Goal: Task Accomplishment & Management: Complete application form

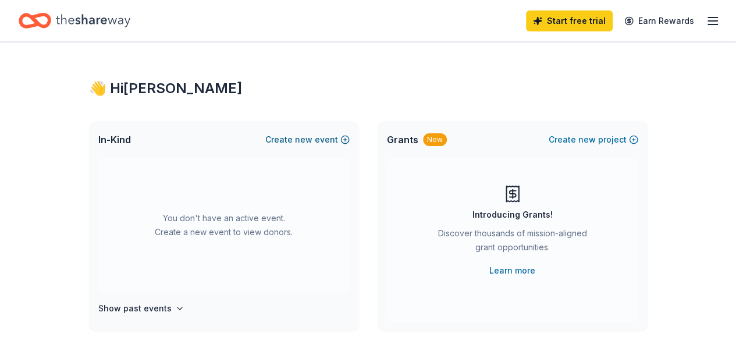
click at [346, 141] on button "Create new event" at bounding box center [307, 140] width 84 height 14
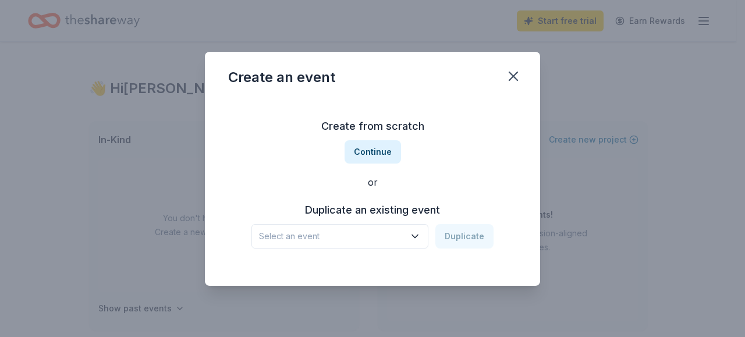
click at [401, 233] on span "Select an event" at bounding box center [332, 236] width 146 height 14
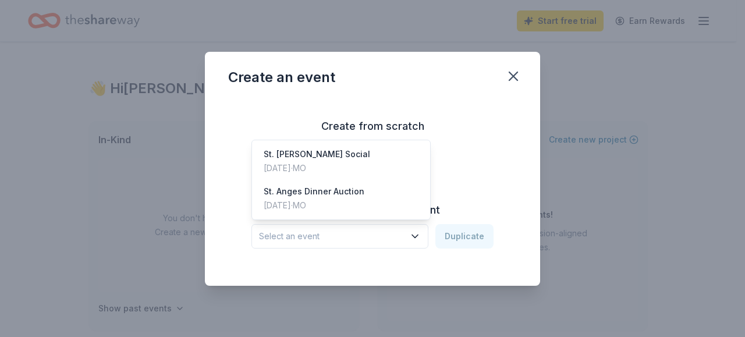
click at [496, 178] on div "Create from scratch Continue or Duplicate an existing event Select an event Dup…" at bounding box center [372, 182] width 289 height 169
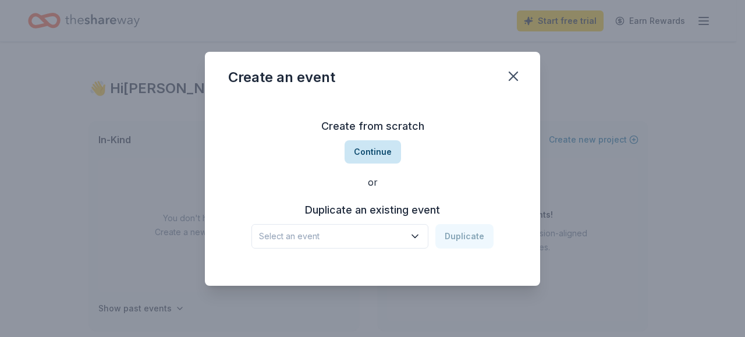
click at [375, 153] on button "Continue" at bounding box center [373, 151] width 56 height 23
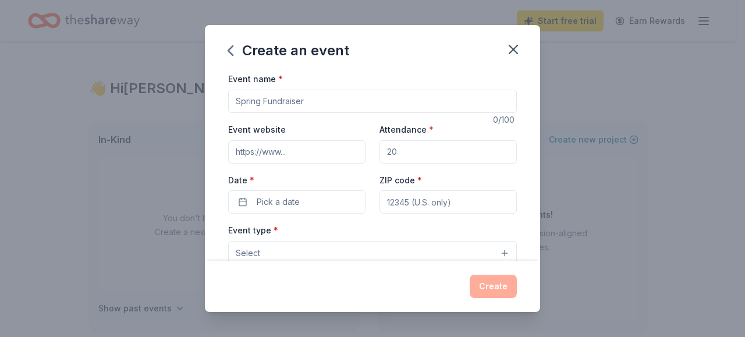
click at [334, 95] on input "Event name *" at bounding box center [372, 101] width 289 height 23
type input "2025 St. [PERSON_NAME] Auction"
click at [423, 155] on input "Attendance *" at bounding box center [448, 151] width 137 height 23
click at [430, 150] on input "Attendance *" at bounding box center [448, 151] width 137 height 23
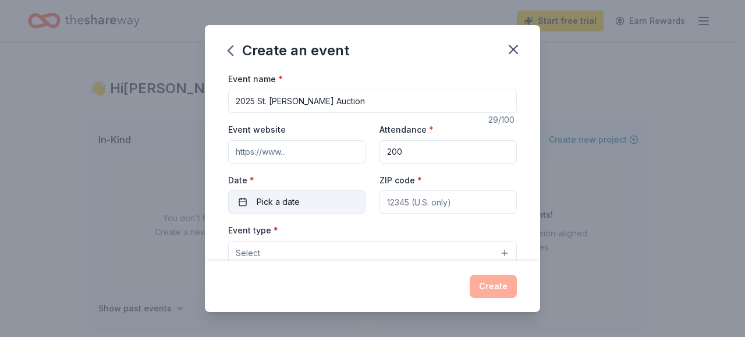
type input "200"
click at [275, 207] on span "Pick a date" at bounding box center [278, 202] width 43 height 14
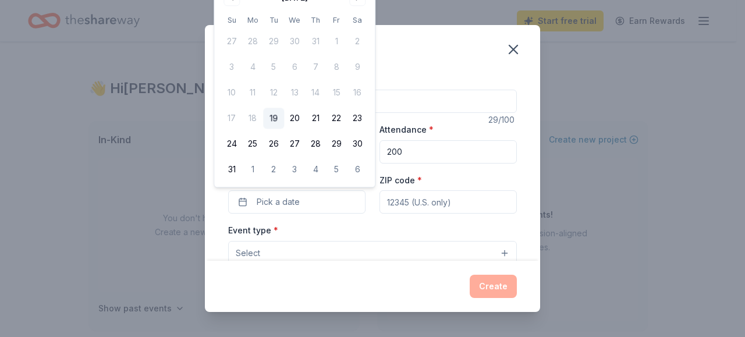
click at [330, 251] on button "Select" at bounding box center [372, 253] width 289 height 24
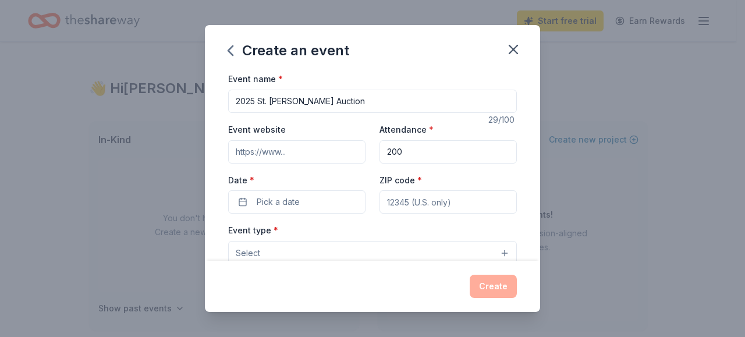
click at [267, 203] on div "Event name * 2025 St. [PERSON_NAME] Auction 29 /100 Event website Attendance * …" at bounding box center [372, 341] width 289 height 538
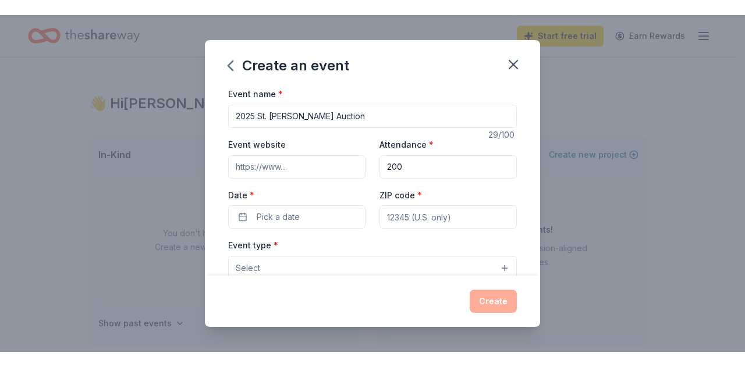
scroll to position [3, 0]
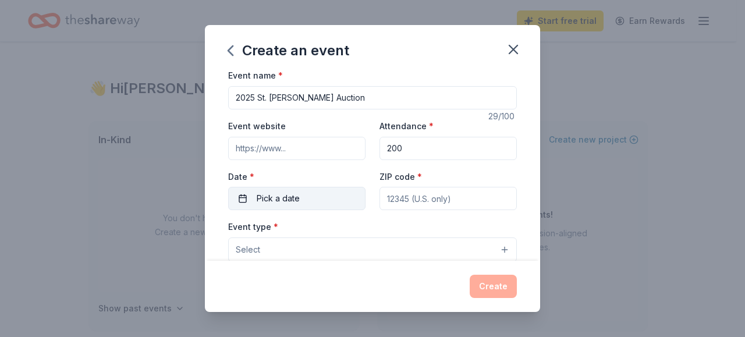
click at [279, 195] on span "Pick a date" at bounding box center [278, 199] width 43 height 14
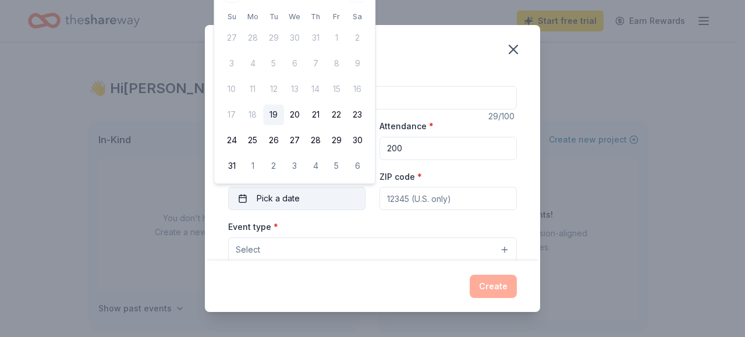
click at [280, 194] on span "Pick a date" at bounding box center [278, 199] width 43 height 14
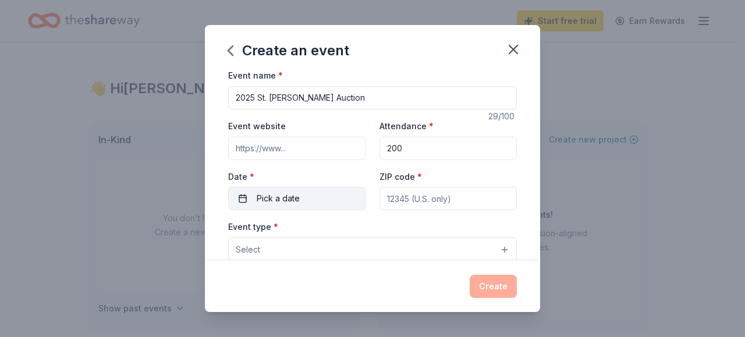
click at [302, 199] on button "Pick a date" at bounding box center [296, 198] width 137 height 23
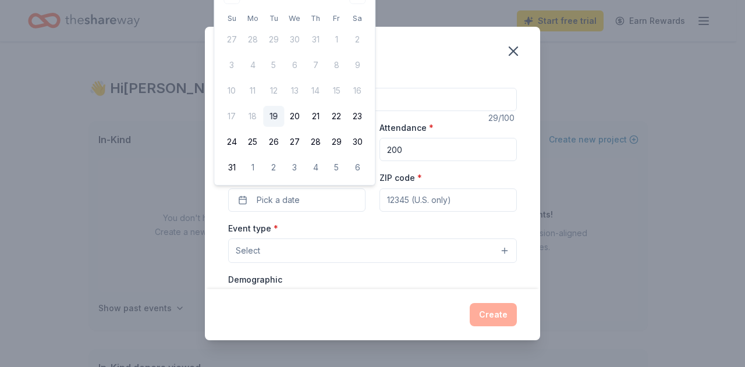
drag, startPoint x: 322, startPoint y: 1, endPoint x: 320, endPoint y: 42, distance: 41.4
click at [320, 42] on div "August 2025 Su Mo Tu We Th Fr Sa 27 28 29 30 31 1 2 3 4 5 6 7 8 9 10 11 12 13 1…" at bounding box center [294, 83] width 147 height 192
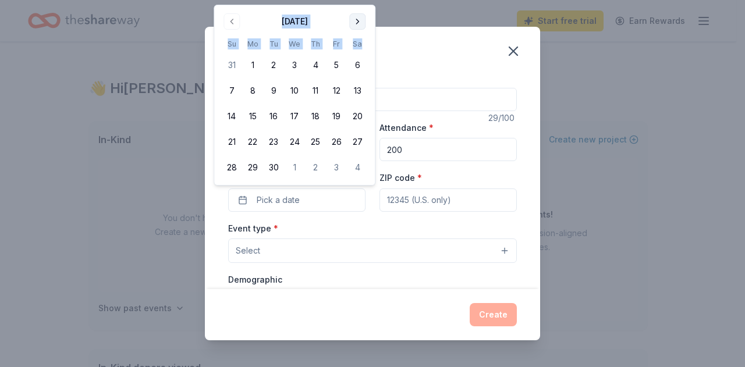
click at [357, 17] on button "Go to next month" at bounding box center [357, 21] width 16 height 16
click at [357, 18] on button "Go to next month" at bounding box center [357, 21] width 16 height 16
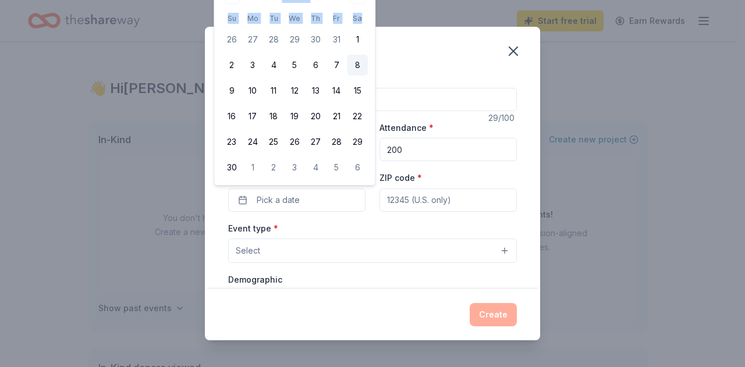
click at [358, 69] on button "8" at bounding box center [357, 65] width 21 height 21
click at [400, 207] on input "ZIP code *" at bounding box center [448, 200] width 137 height 23
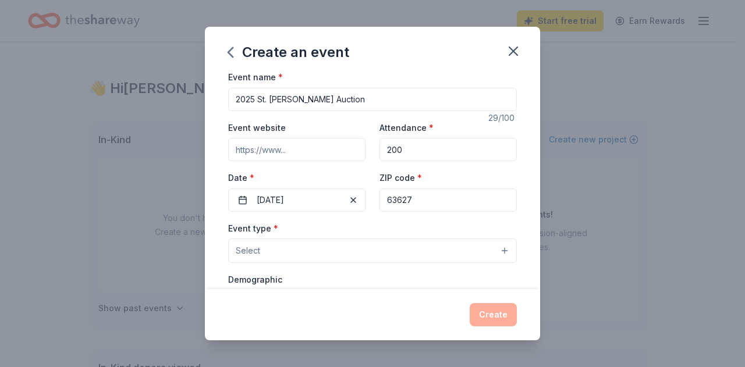
type input "63627"
click at [398, 248] on button "Select" at bounding box center [372, 251] width 289 height 24
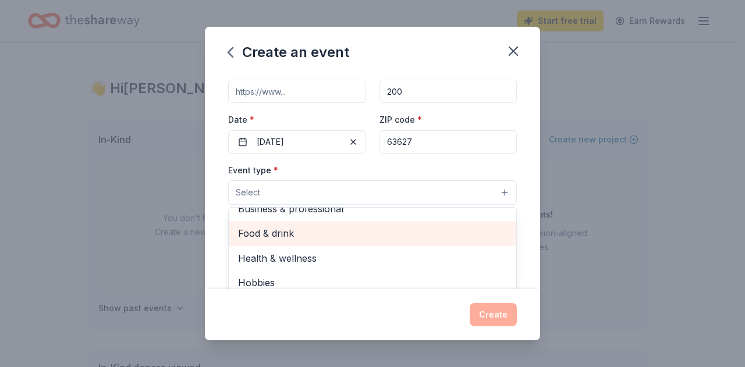
scroll to position [0, 0]
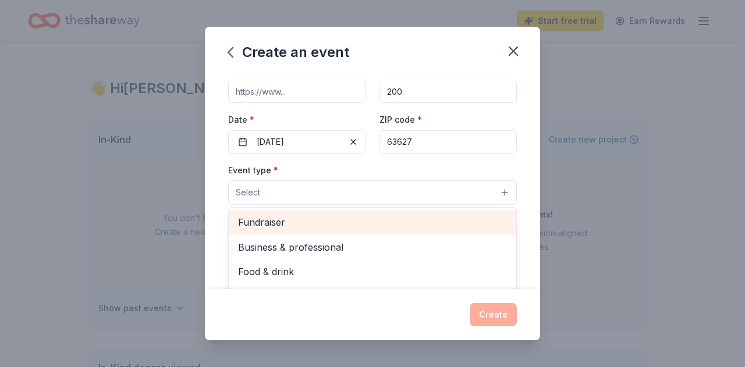
click at [280, 224] on span "Fundraiser" at bounding box center [372, 222] width 269 height 15
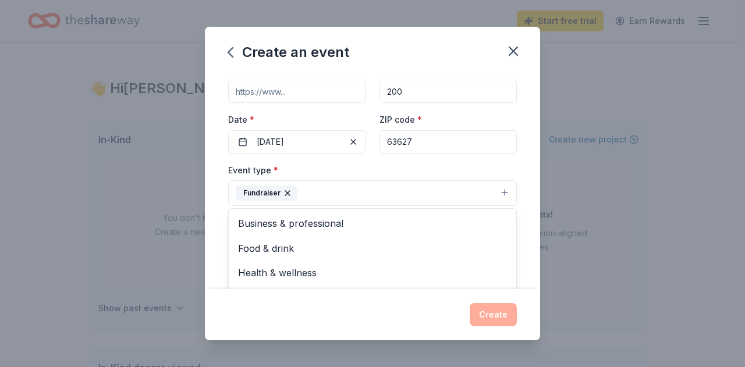
click at [208, 219] on div "Event name * 2025 St. Agnes Dinner Auction 29 /100 Event website Attendance * 2…" at bounding box center [372, 181] width 335 height 216
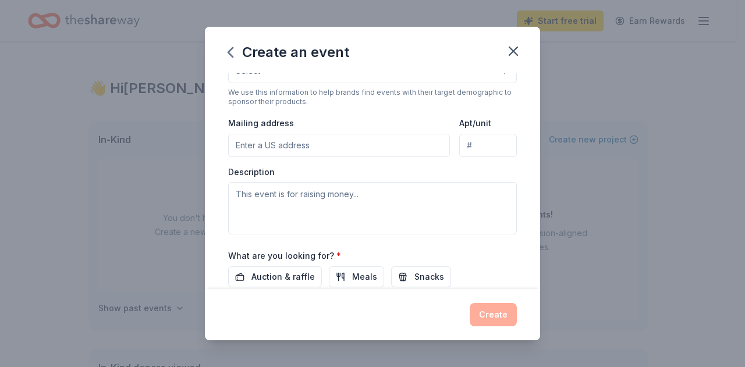
scroll to position [178, 0]
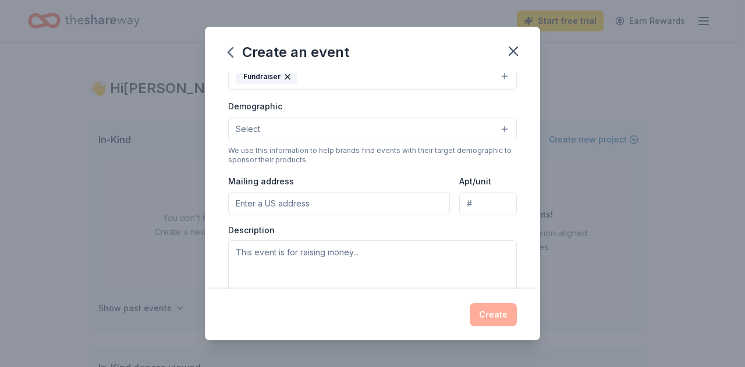
click at [265, 136] on button "Select" at bounding box center [372, 129] width 289 height 24
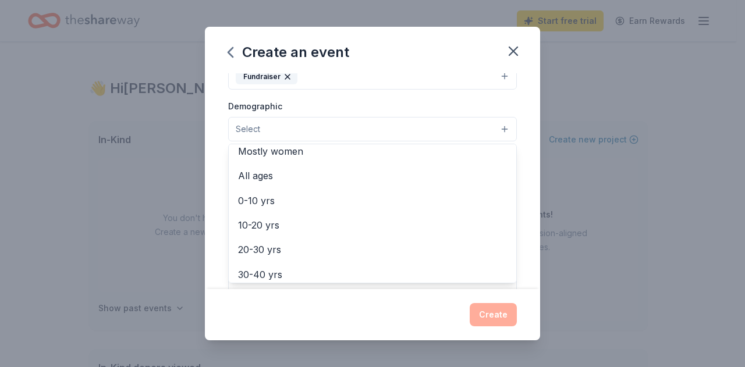
scroll to position [0, 0]
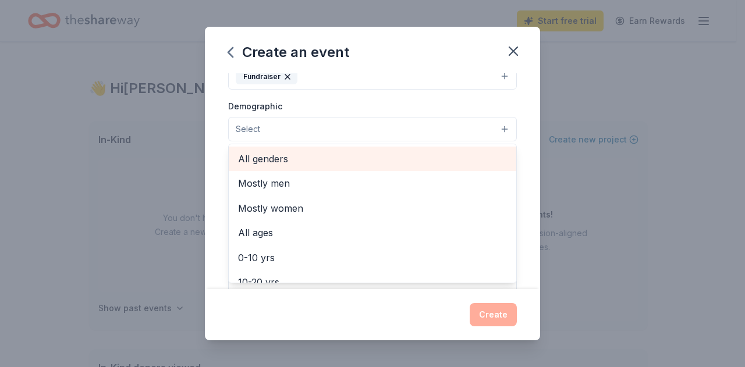
click at [282, 161] on span "All genders" at bounding box center [372, 158] width 269 height 15
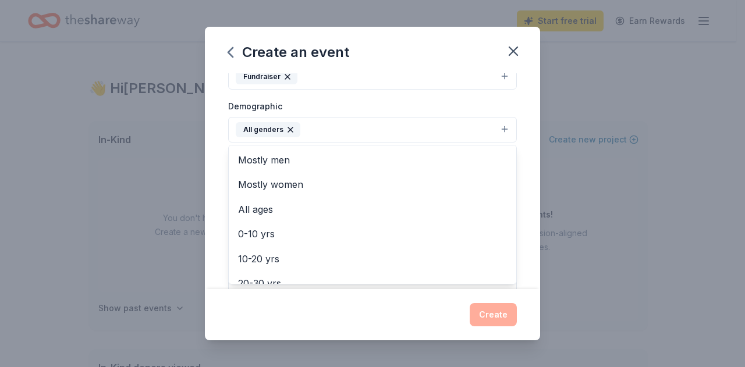
click at [217, 144] on div "Event name * 2025 St. Agnes Dinner Auction 29 /100 Event website Attendance * 2…" at bounding box center [372, 181] width 335 height 216
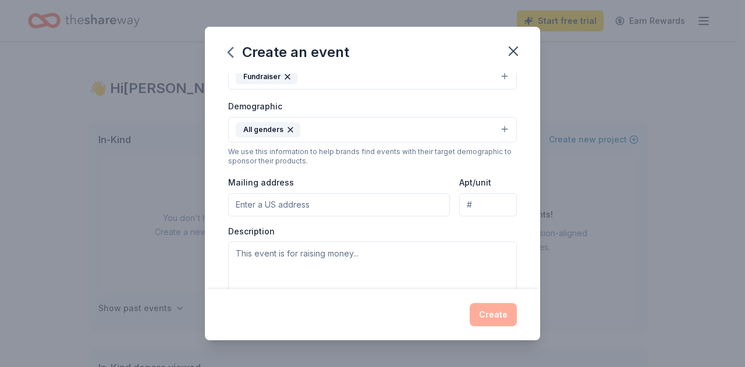
click at [325, 125] on button "All genders" at bounding box center [372, 130] width 289 height 26
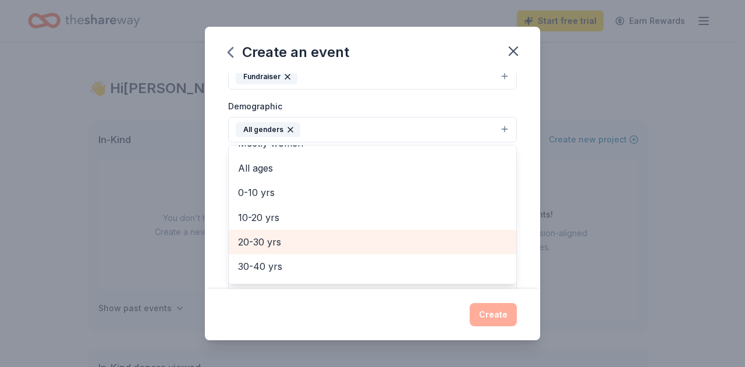
scroll to position [58, 0]
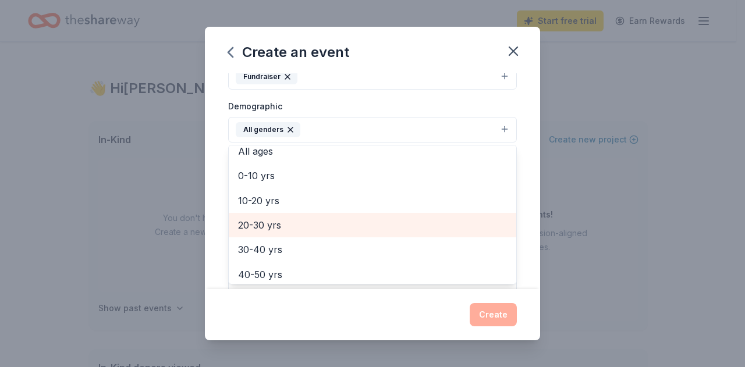
click at [317, 229] on span "20-30 yrs" at bounding box center [372, 225] width 269 height 15
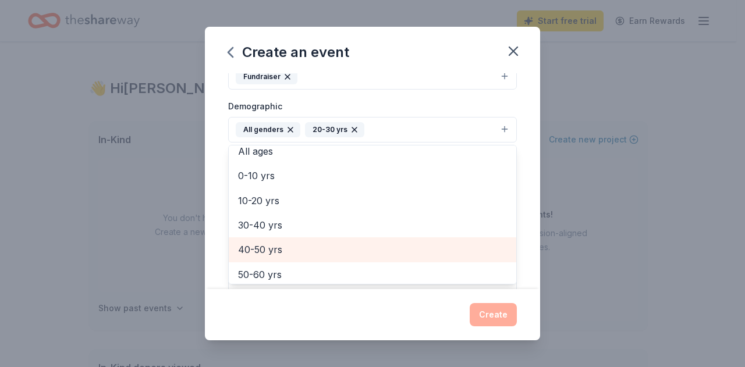
click at [328, 251] on span "40-50 yrs" at bounding box center [372, 249] width 269 height 15
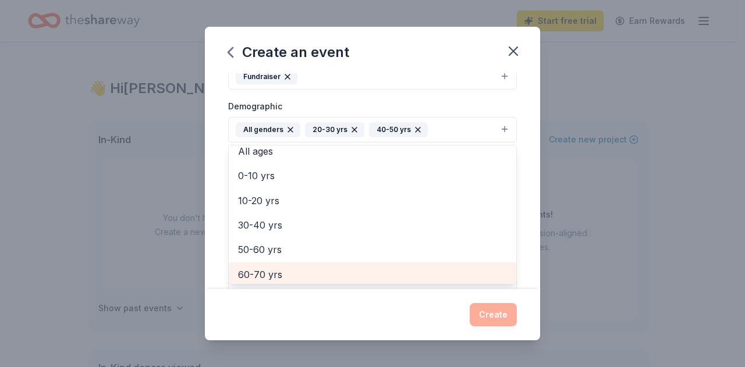
scroll to position [61, 0]
click at [317, 268] on span "60-70 yrs" at bounding box center [372, 272] width 269 height 15
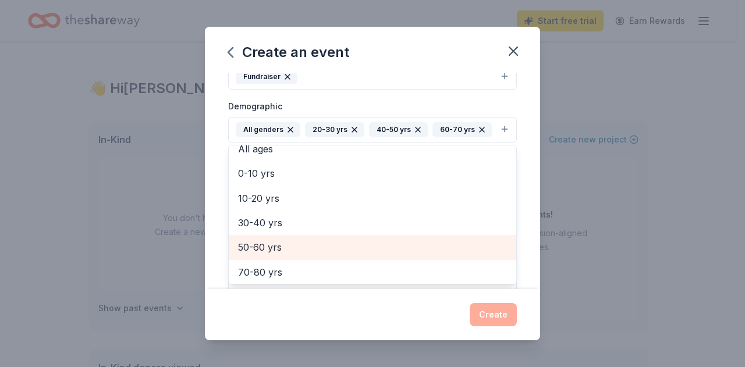
click at [318, 243] on span "50-60 yrs" at bounding box center [372, 247] width 269 height 15
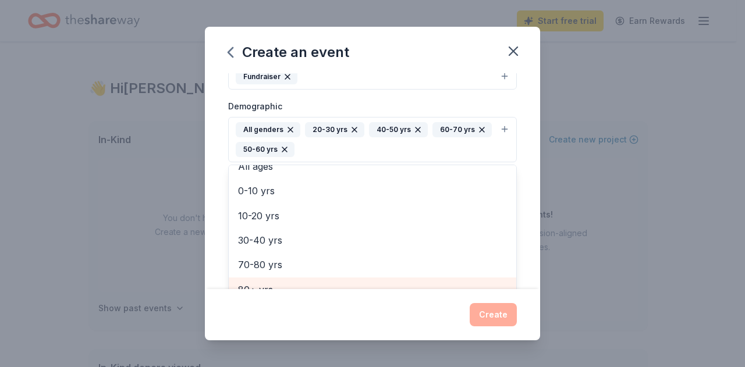
scroll to position [187, 0]
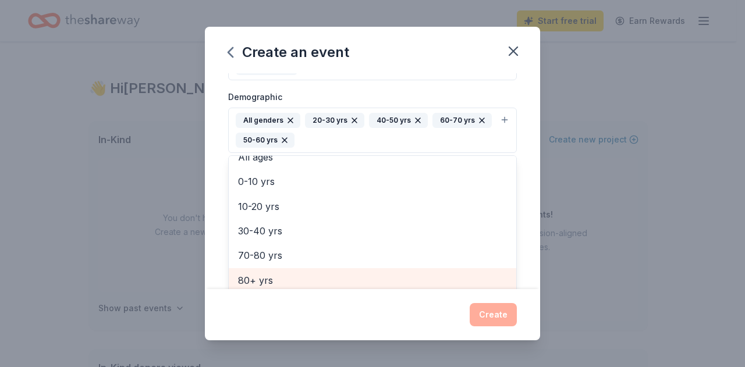
click at [279, 282] on span "80+ yrs" at bounding box center [372, 280] width 269 height 15
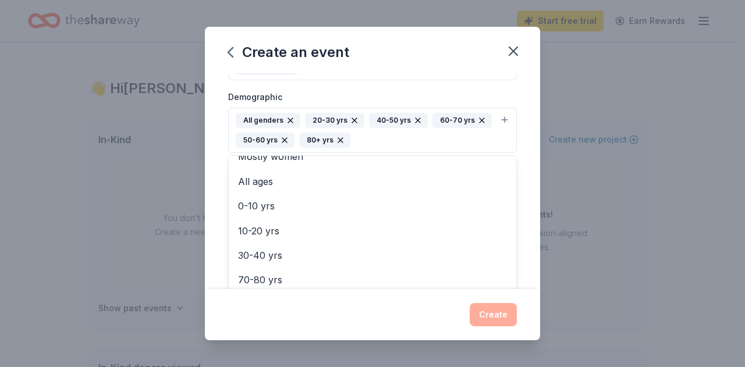
click at [214, 180] on div "Event name * 2025 St. Agnes Dinner Auction 29 /100 Event website Attendance * 2…" at bounding box center [372, 181] width 335 height 216
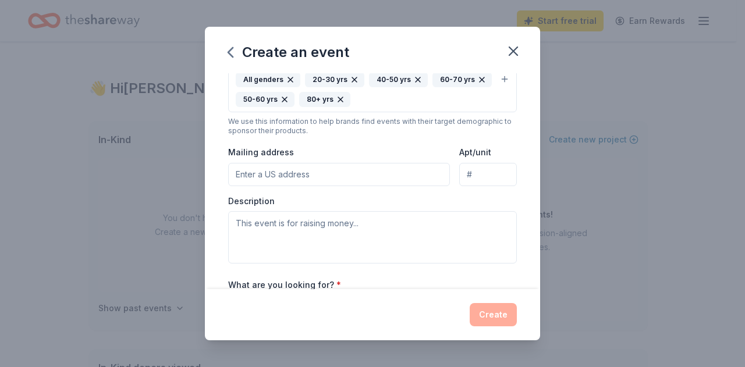
scroll to position [246, 0]
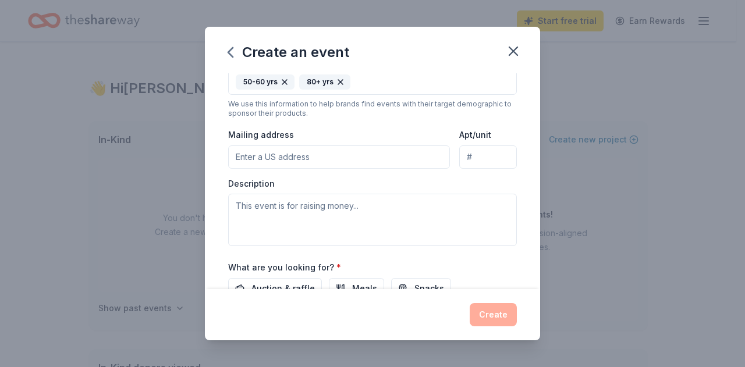
click at [279, 160] on input "Mailing address" at bounding box center [339, 157] width 222 height 23
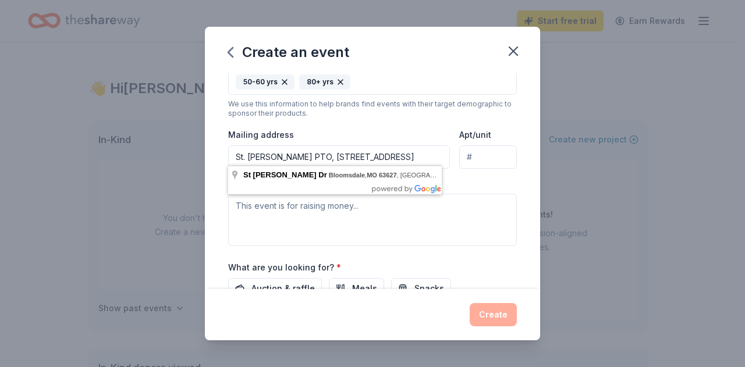
type input "St. Agnes Crusaders PTO, PO Box 25, Bloomsdale MO 63627"
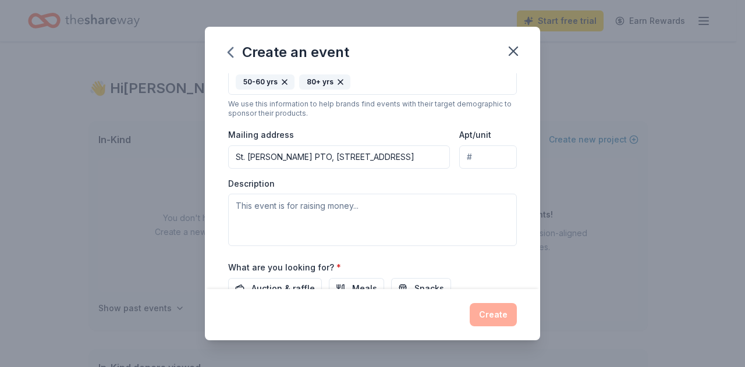
scroll to position [0, 0]
click at [175, 217] on div "Create an event Event name * 2025 St. Agnes Dinner Auction 29 /100 Event websit…" at bounding box center [372, 183] width 745 height 367
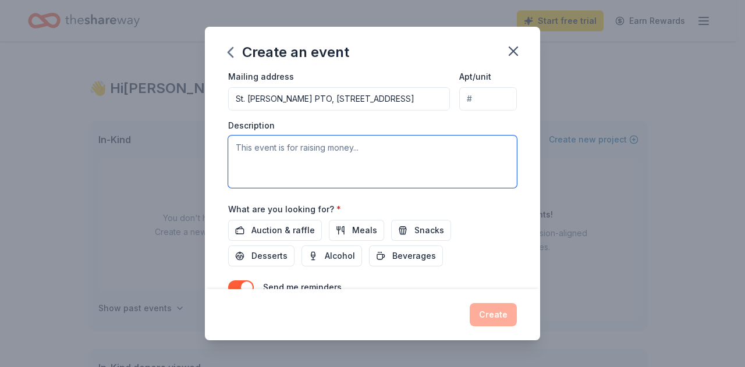
click at [313, 165] on textarea at bounding box center [372, 162] width 289 height 52
drag, startPoint x: 411, startPoint y: 141, endPoint x: 404, endPoint y: 141, distance: 7.0
click at [404, 171] on textarea "This event is to raise money for St. Agnes Catholic School." at bounding box center [372, 162] width 289 height 52
type textarea "This event is to raise money for St. Agnes Catholic School."
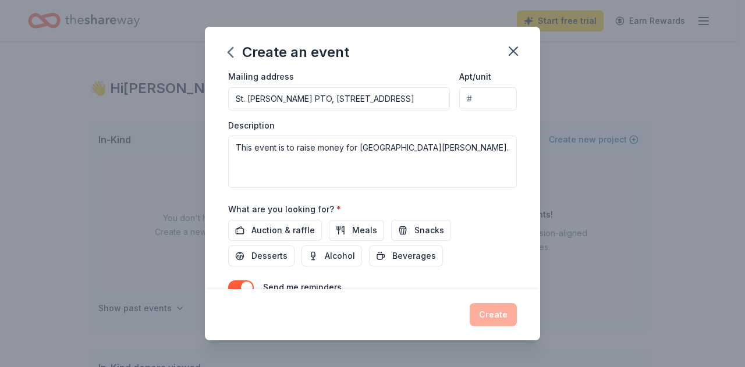
click at [262, 238] on div "Auction & raffle Meals Snacks Desserts Alcohol Beverages" at bounding box center [372, 243] width 289 height 47
click at [263, 236] on button "Auction & raffle" at bounding box center [275, 230] width 94 height 21
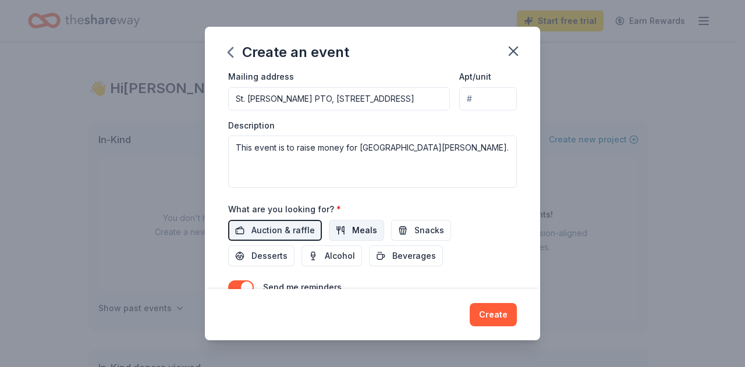
click at [339, 236] on button "Meals" at bounding box center [356, 230] width 55 height 21
click at [331, 256] on span "Alcohol" at bounding box center [340, 256] width 30 height 14
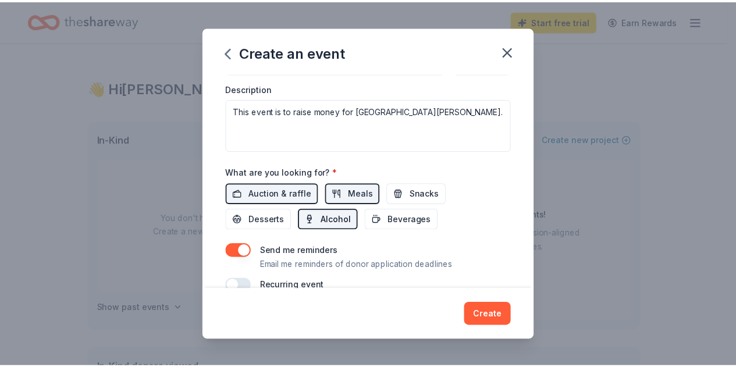
scroll to position [359, 0]
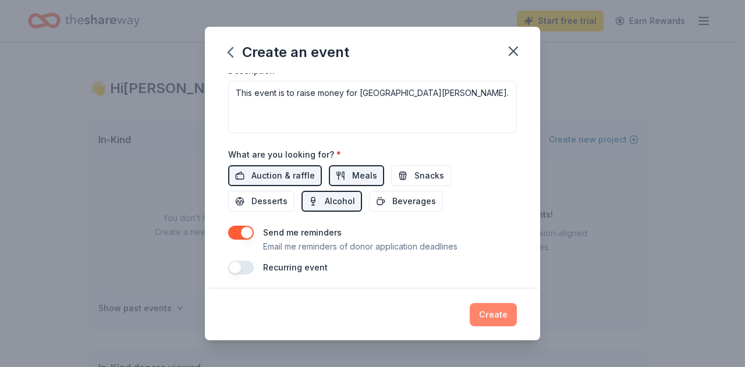
click at [497, 313] on button "Create" at bounding box center [493, 314] width 47 height 23
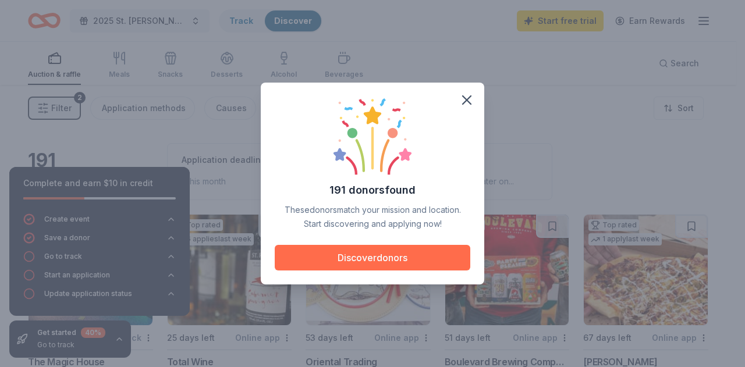
click at [386, 249] on button "Discover donors" at bounding box center [373, 258] width 196 height 26
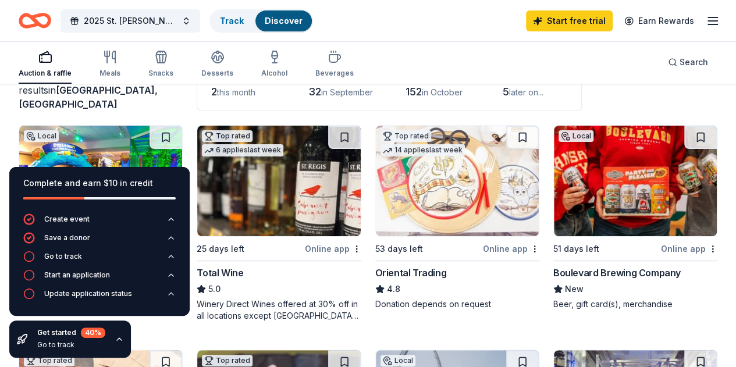
scroll to position [116, 0]
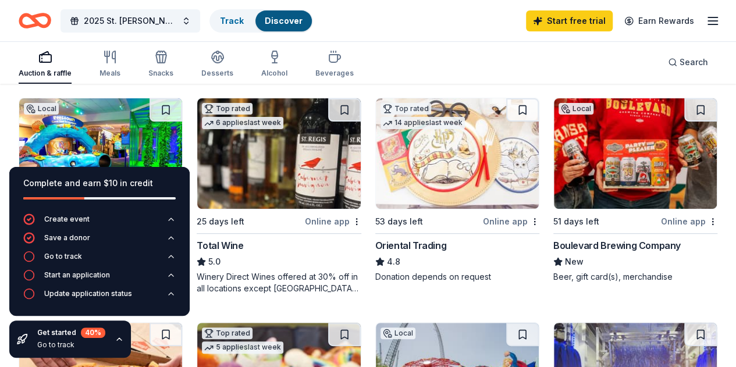
click at [409, 60] on div "Auction & raffle Meals Snacks Desserts Alcohol Beverages Search" at bounding box center [368, 62] width 699 height 43
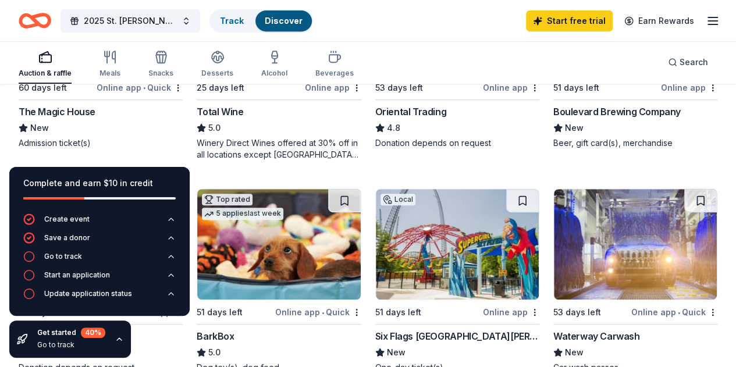
scroll to position [233, 0]
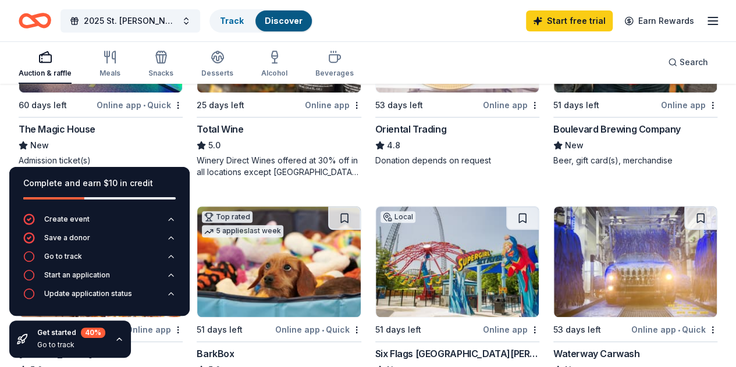
click at [104, 109] on div "Online app • Quick" at bounding box center [140, 105] width 86 height 15
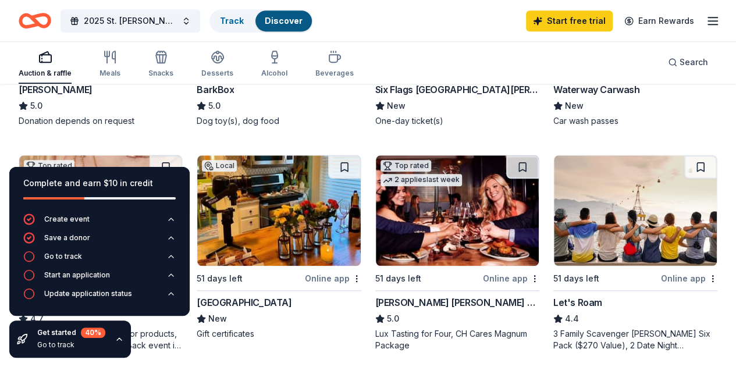
scroll to position [524, 0]
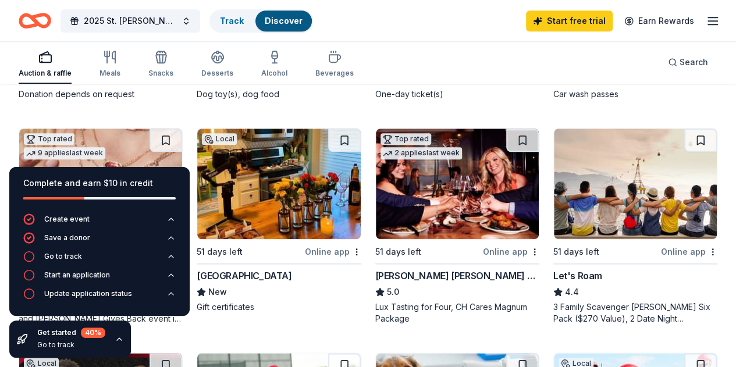
click at [119, 336] on icon "button" at bounding box center [119, 339] width 9 height 9
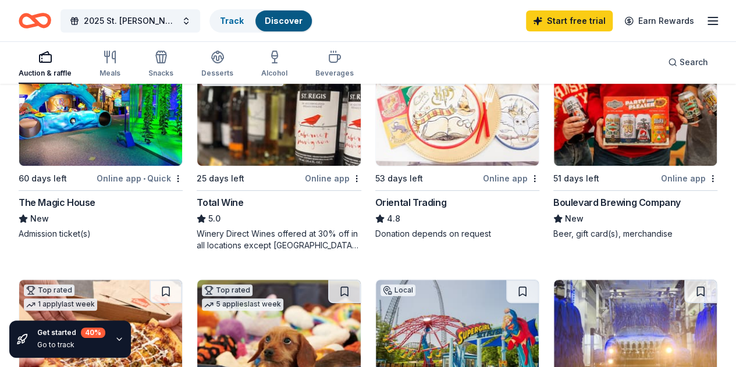
scroll to position [0, 0]
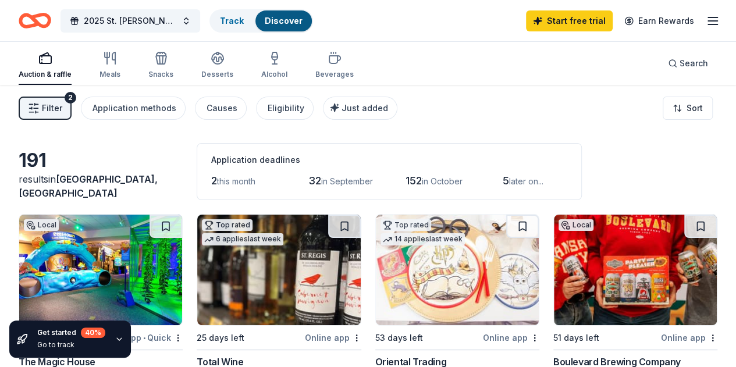
click at [707, 23] on icon "button" at bounding box center [713, 21] width 14 height 14
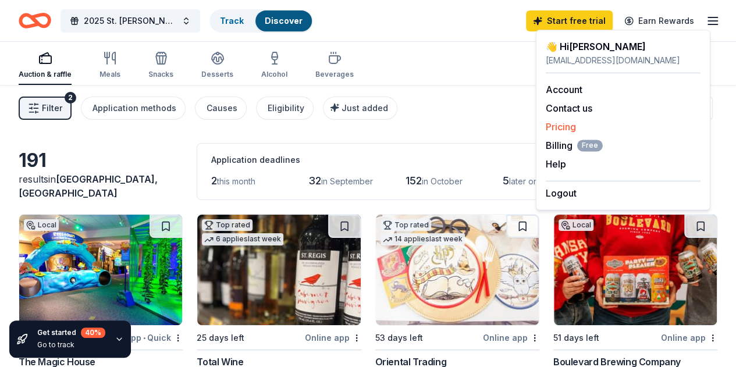
click at [561, 130] on link "Pricing" at bounding box center [561, 127] width 30 height 12
click at [559, 125] on link "Pricing" at bounding box center [561, 127] width 30 height 12
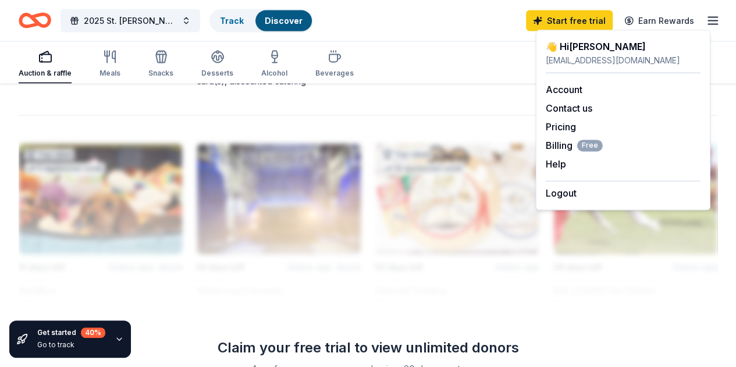
scroll to position [1211, 0]
click at [558, 145] on span "Billing Free" at bounding box center [574, 146] width 57 height 14
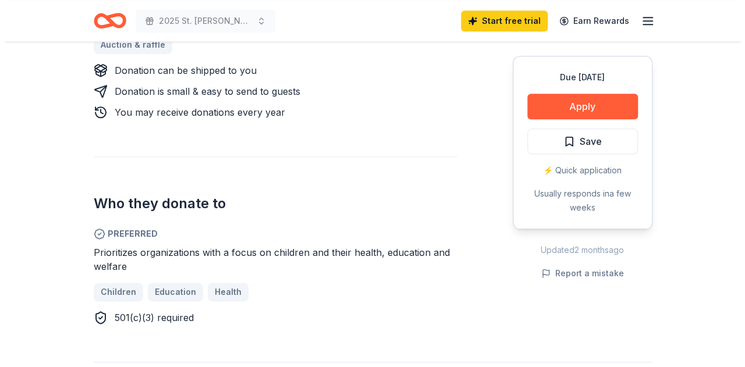
scroll to position [524, 0]
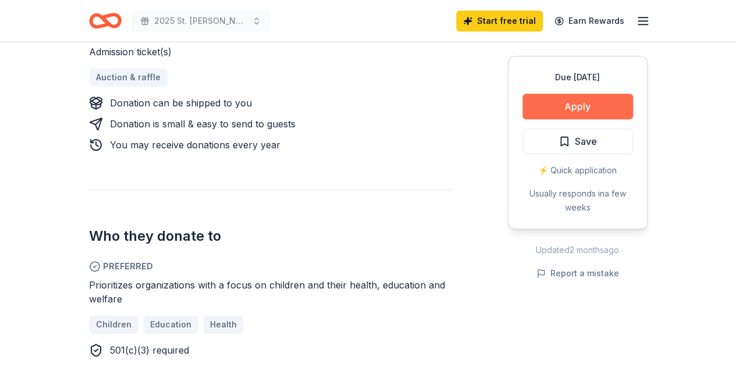
click at [580, 100] on button "Apply" at bounding box center [578, 107] width 111 height 26
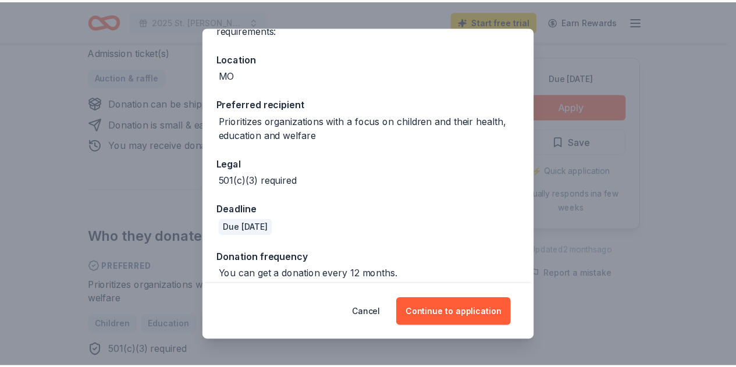
scroll to position [126, 0]
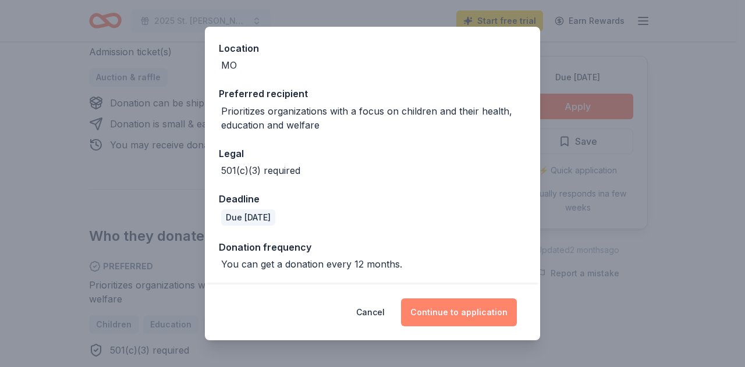
click at [445, 302] on button "Continue to application" at bounding box center [459, 313] width 116 height 28
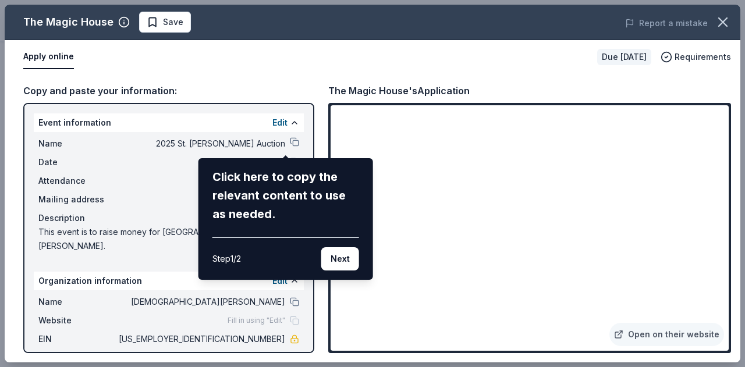
click at [339, 263] on button "Next" at bounding box center [340, 258] width 38 height 23
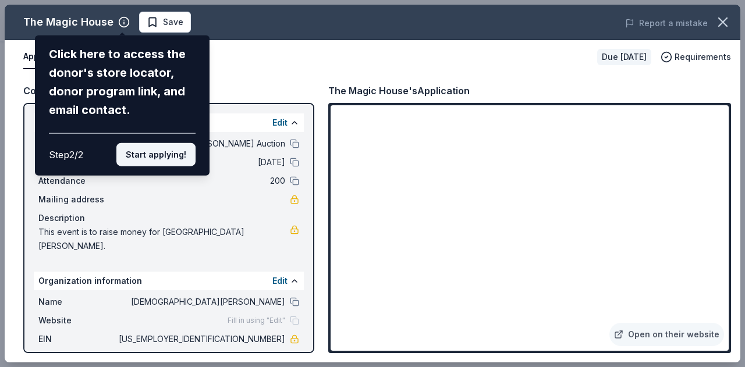
click at [172, 157] on button "Start applying!" at bounding box center [155, 154] width 79 height 23
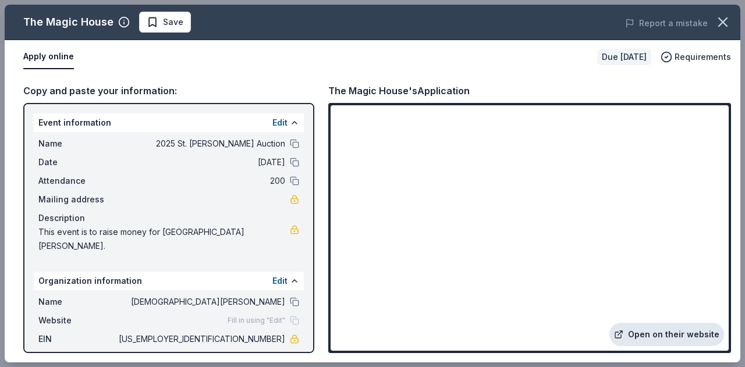
click at [696, 335] on link "Open on their website" at bounding box center [666, 334] width 115 height 23
click at [718, 27] on icon "button" at bounding box center [723, 22] width 16 height 16
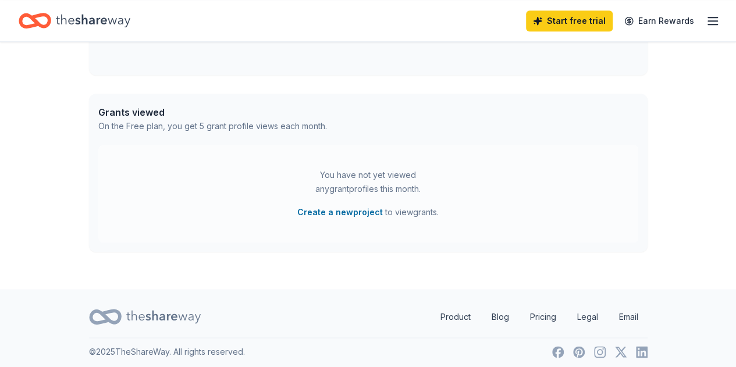
scroll to position [570, 0]
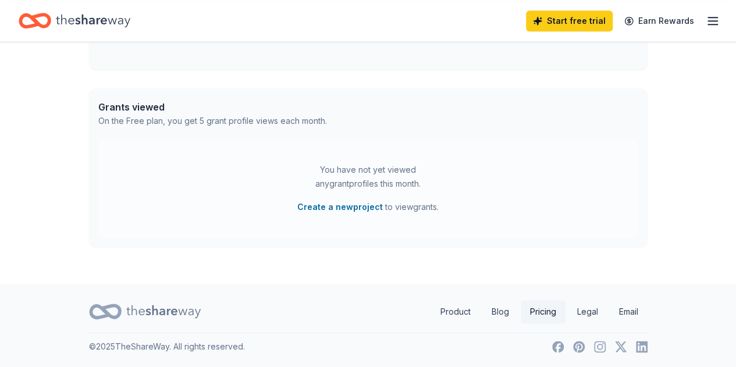
click at [542, 308] on link "Pricing" at bounding box center [543, 311] width 45 height 23
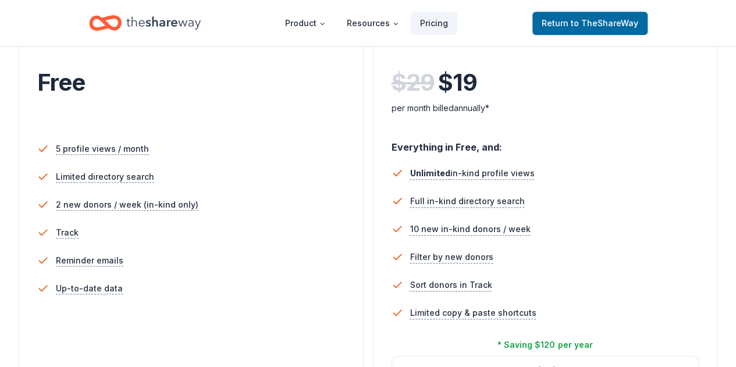
scroll to position [291, 0]
